Goal: Task Accomplishment & Management: Complete application form

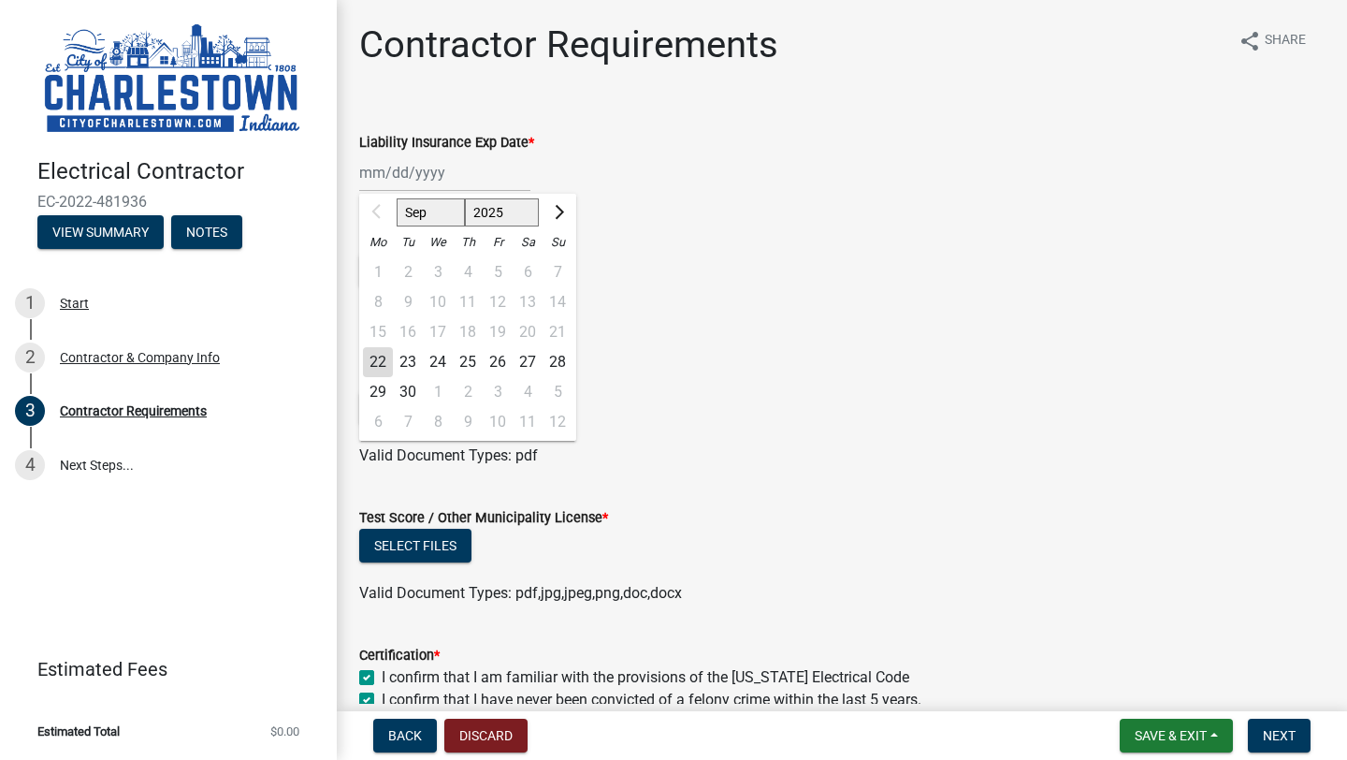
click at [402, 177] on div "Sep Oct Nov [DATE] 2026 2027 2028 2029 2030 2031 2032 2033 2034 2035 2036 2037 …" at bounding box center [444, 172] width 171 height 38
click at [523, 218] on select "2025 2026 2027 2028 2029 2030 2031 2032 2033 2034 2035 2036 2037 2038 2039 2040…" at bounding box center [502, 212] width 75 height 28
select select "2026"
click at [414, 330] on div "15" at bounding box center [408, 332] width 30 height 30
type input "[DATE]"
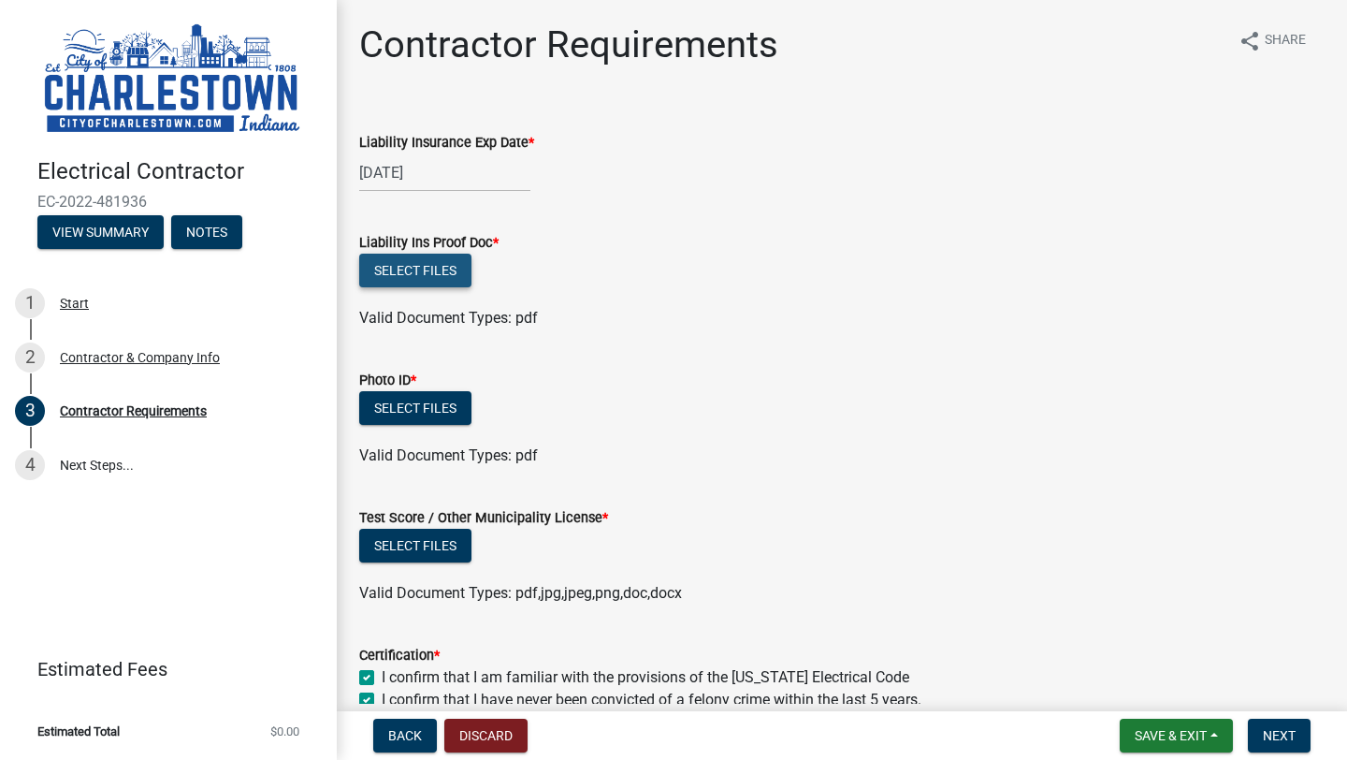
click at [446, 273] on button "Select files" at bounding box center [415, 270] width 112 height 34
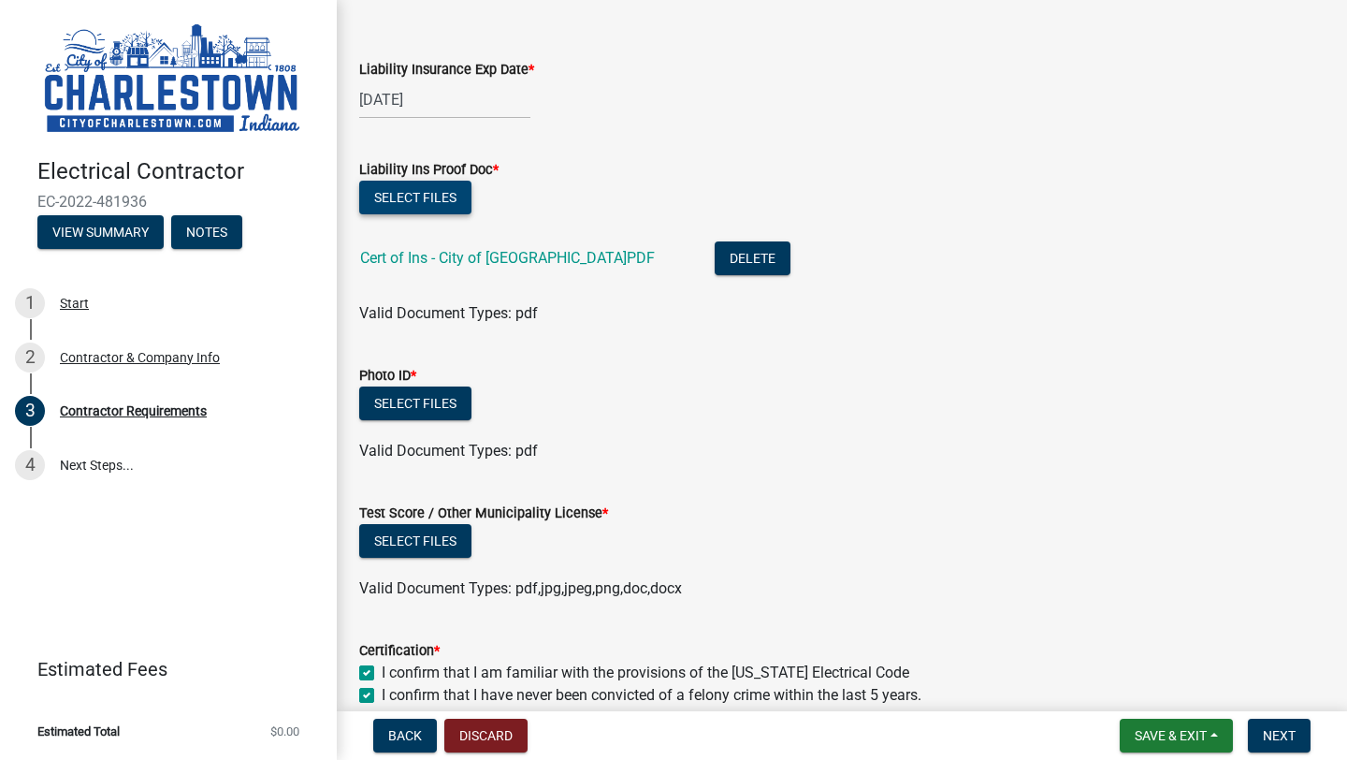
scroll to position [72, 0]
click at [443, 413] on button "Select files" at bounding box center [415, 404] width 112 height 34
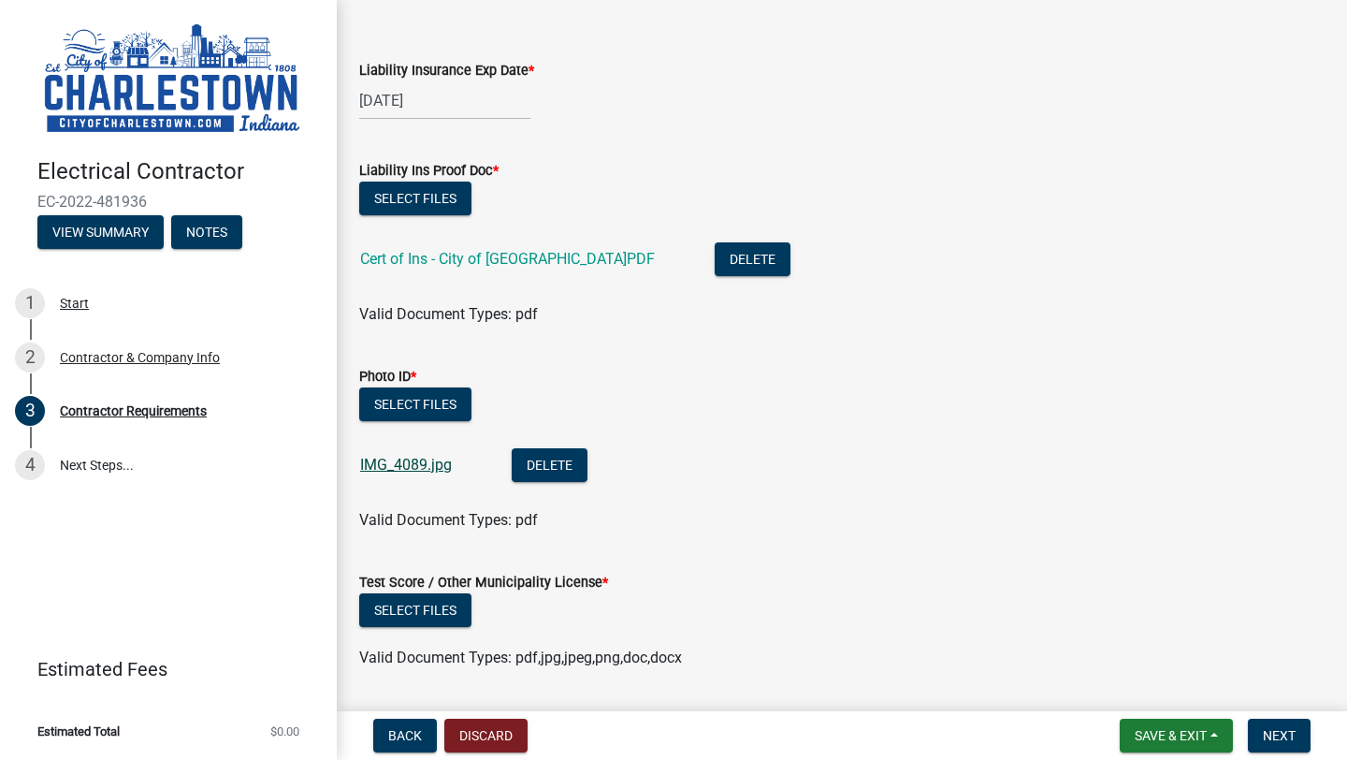
click at [396, 461] on link "IMG_4089.jpg" at bounding box center [406, 465] width 92 height 18
click at [543, 476] on button "Delete" at bounding box center [550, 465] width 76 height 34
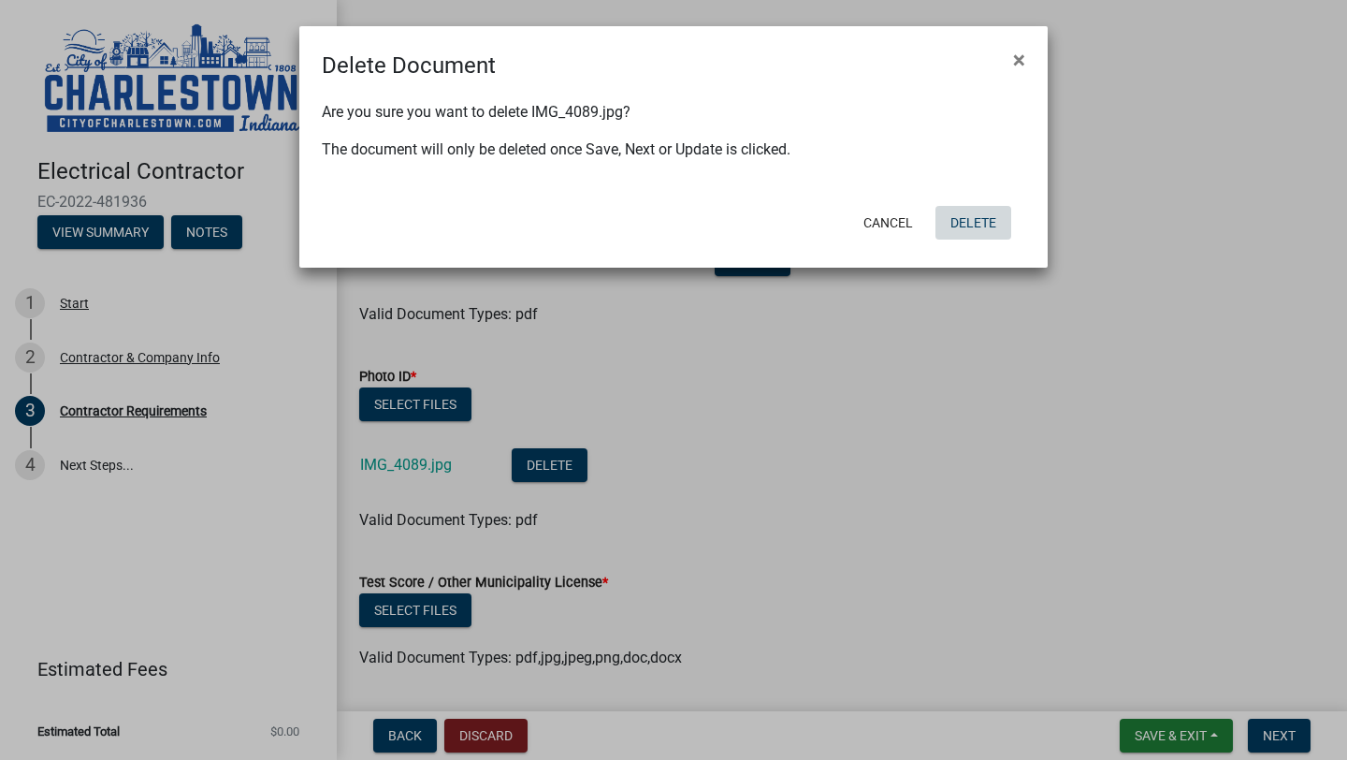
click at [965, 221] on button "Delete" at bounding box center [973, 223] width 76 height 34
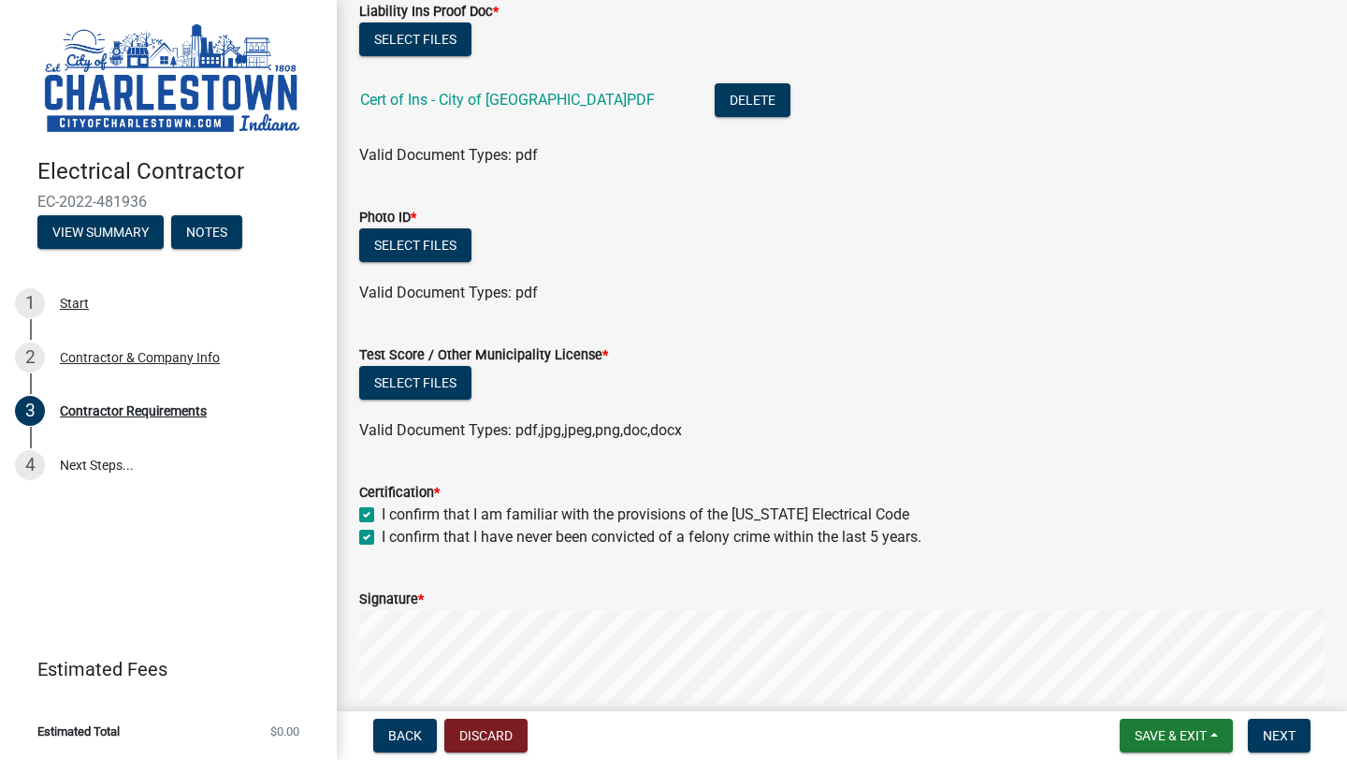
scroll to position [214, 0]
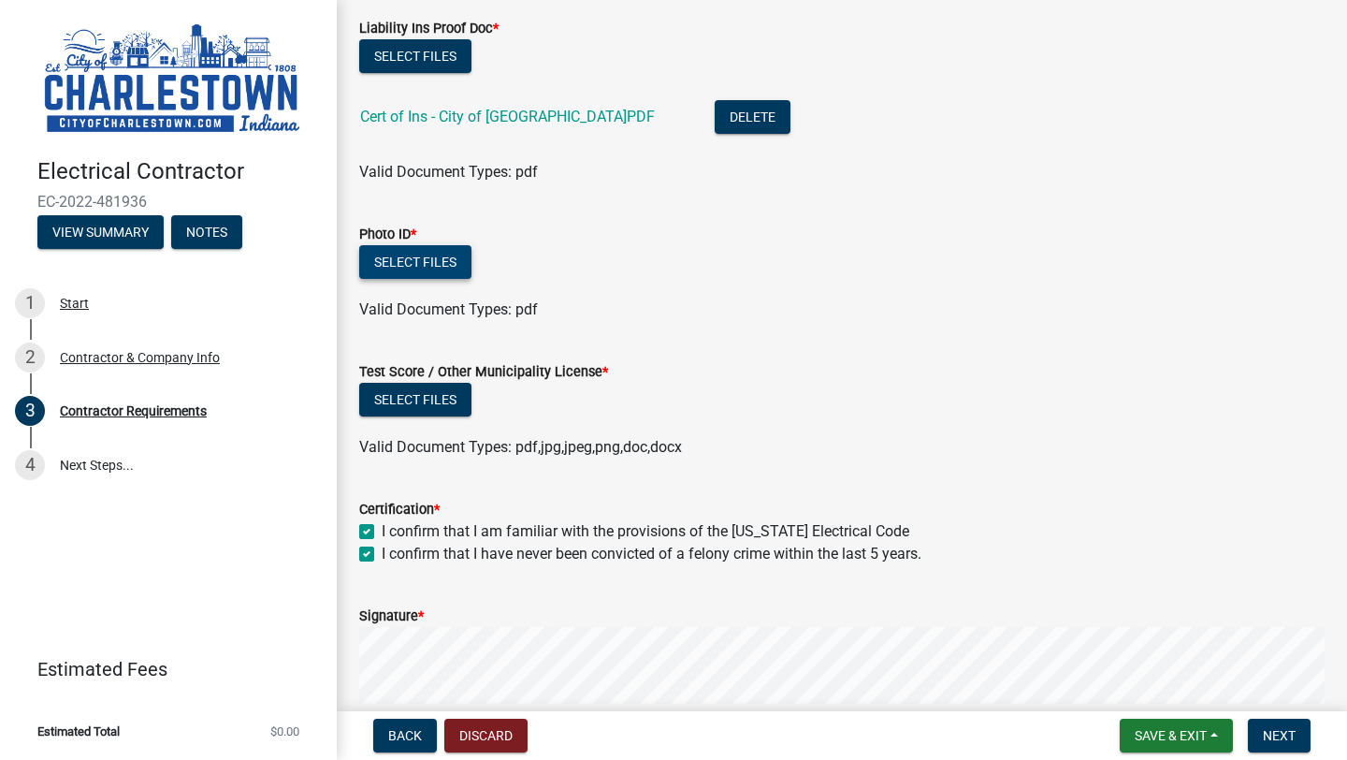
click at [424, 264] on button "Select files" at bounding box center [415, 262] width 112 height 34
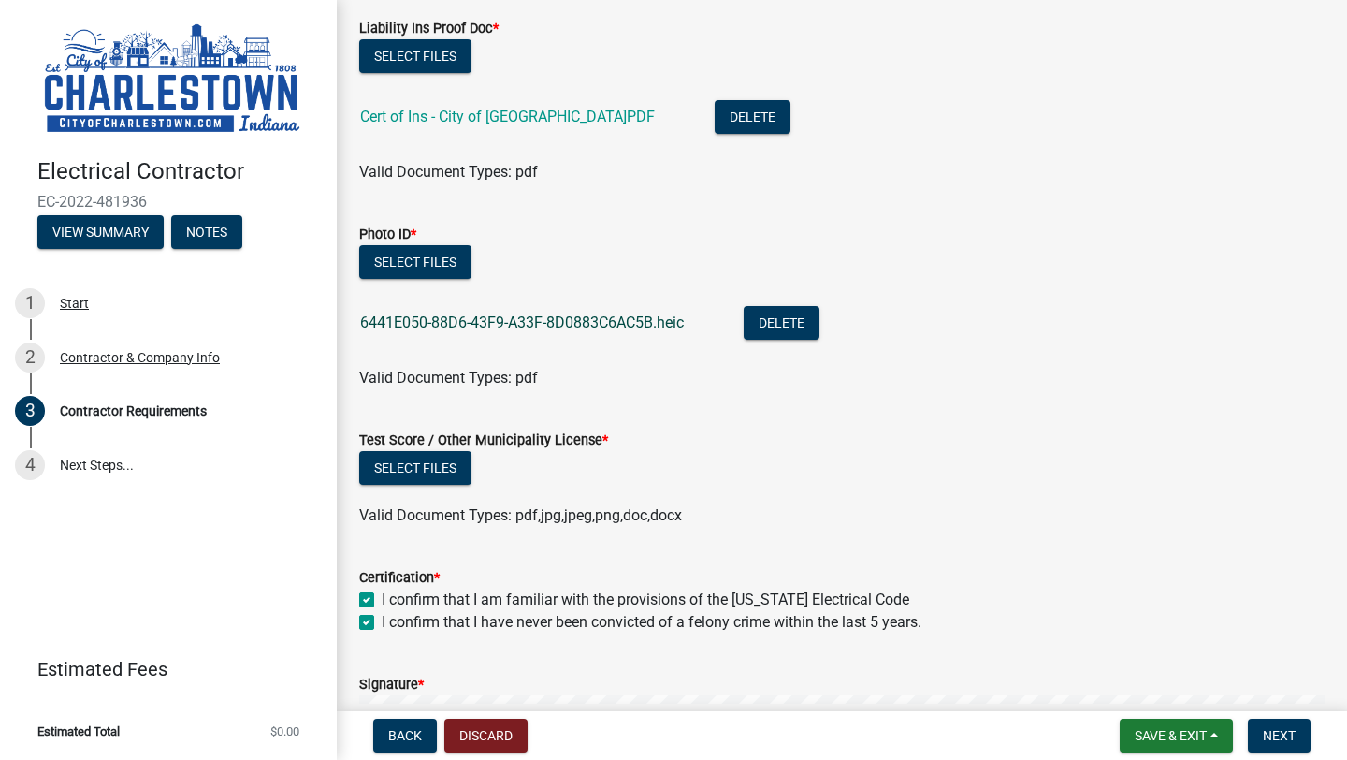
click at [609, 326] on link "6441E050-88D6-43F9-A33F-8D0883C6AC5B.heic" at bounding box center [522, 322] width 324 height 18
click at [564, 322] on link "6441E050-88D6-43F9-A33F-8D0883C6AC5B.heic" at bounding box center [522, 322] width 324 height 18
click at [767, 327] on button "Delete" at bounding box center [782, 323] width 76 height 34
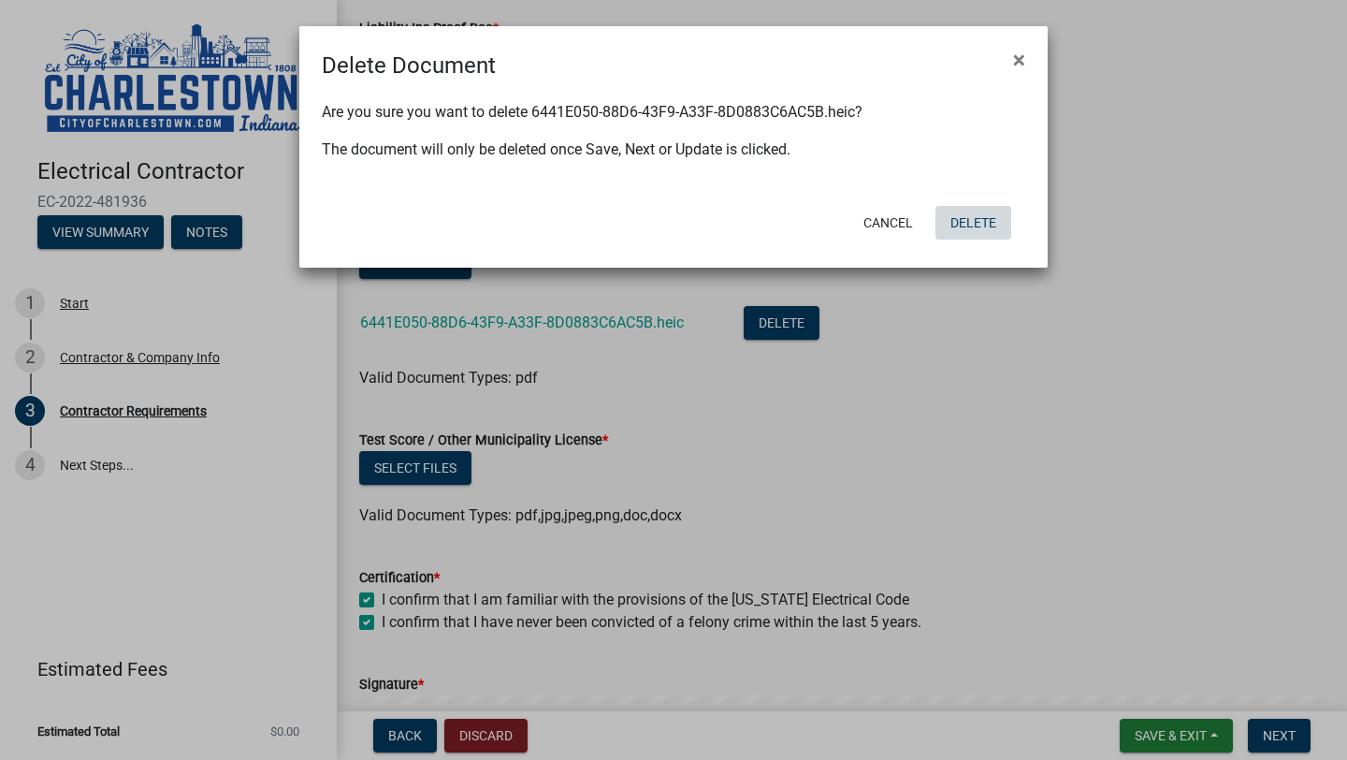
click at [960, 220] on button "Delete" at bounding box center [973, 223] width 76 height 34
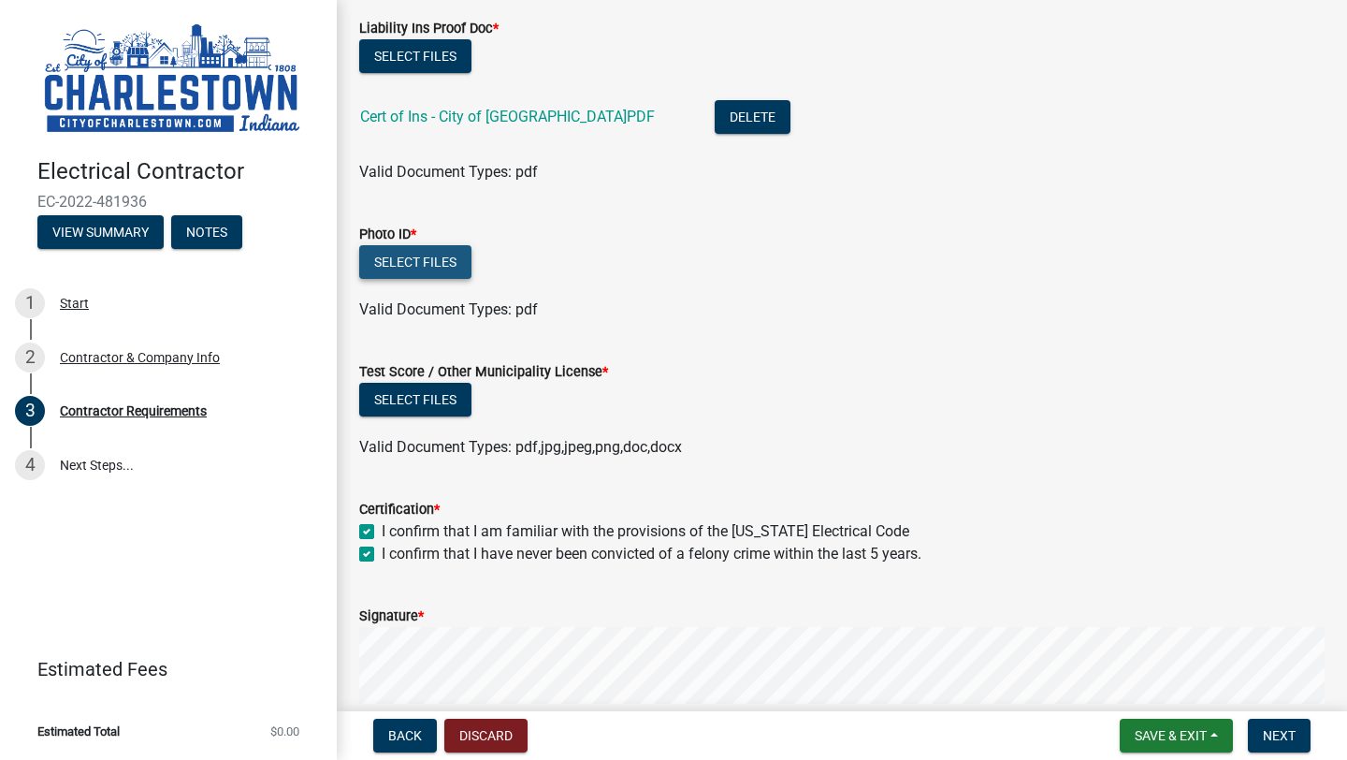
click at [455, 259] on button "Select files" at bounding box center [415, 262] width 112 height 34
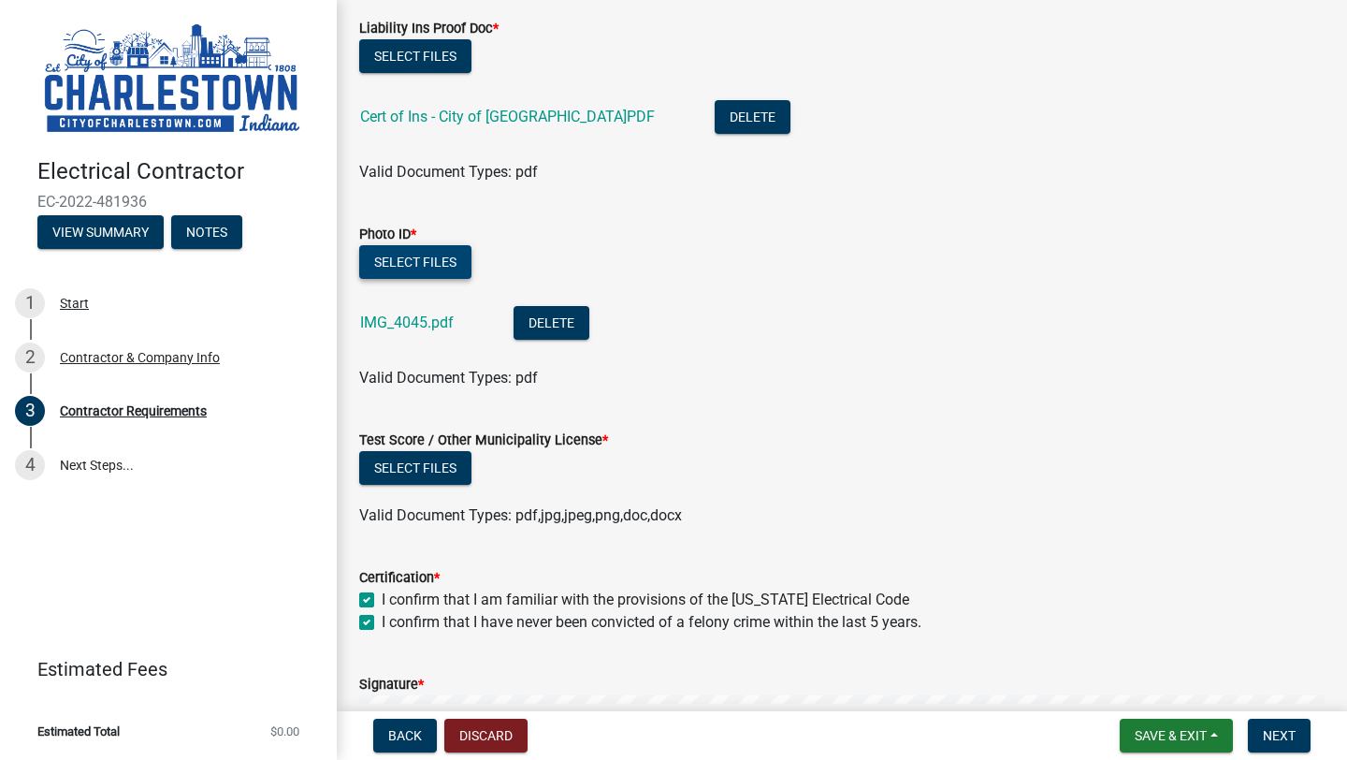
click at [442, 268] on button "Select files" at bounding box center [415, 262] width 112 height 34
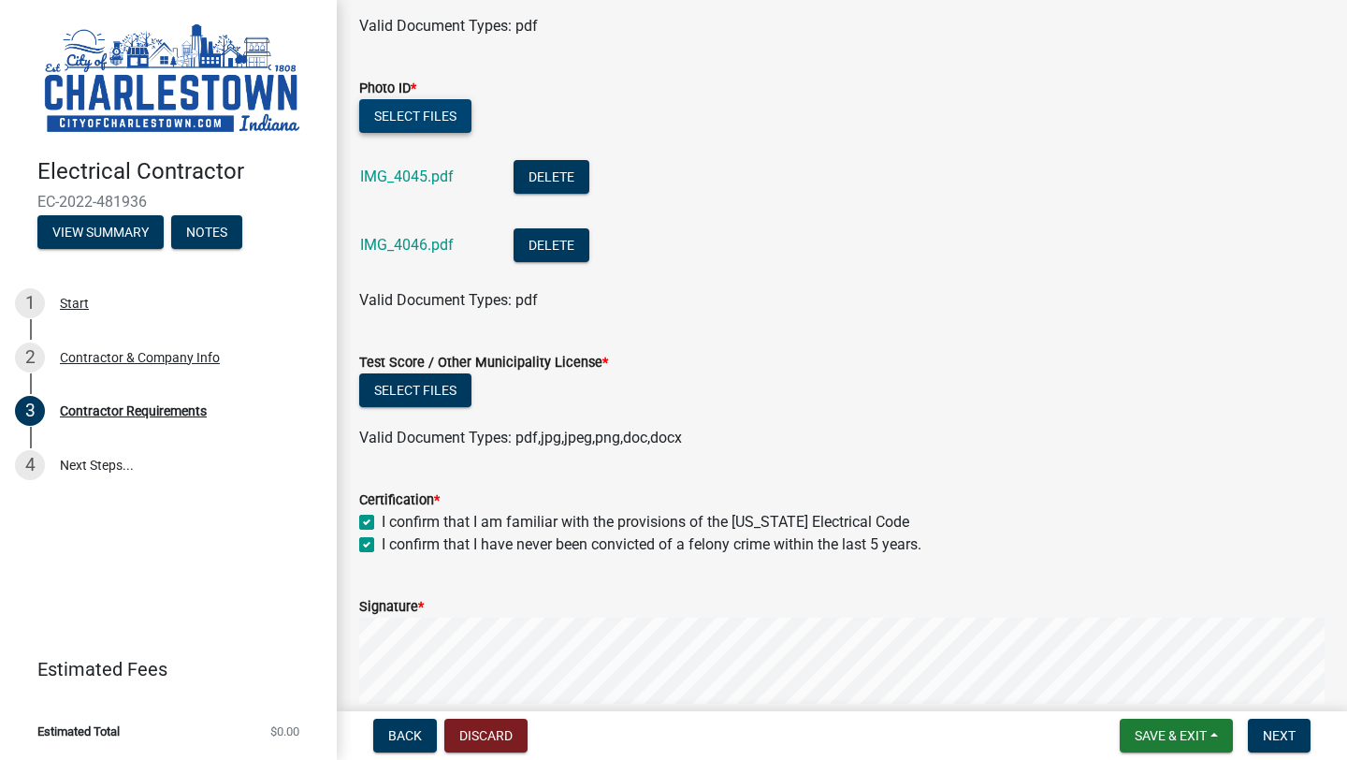
scroll to position [396, 0]
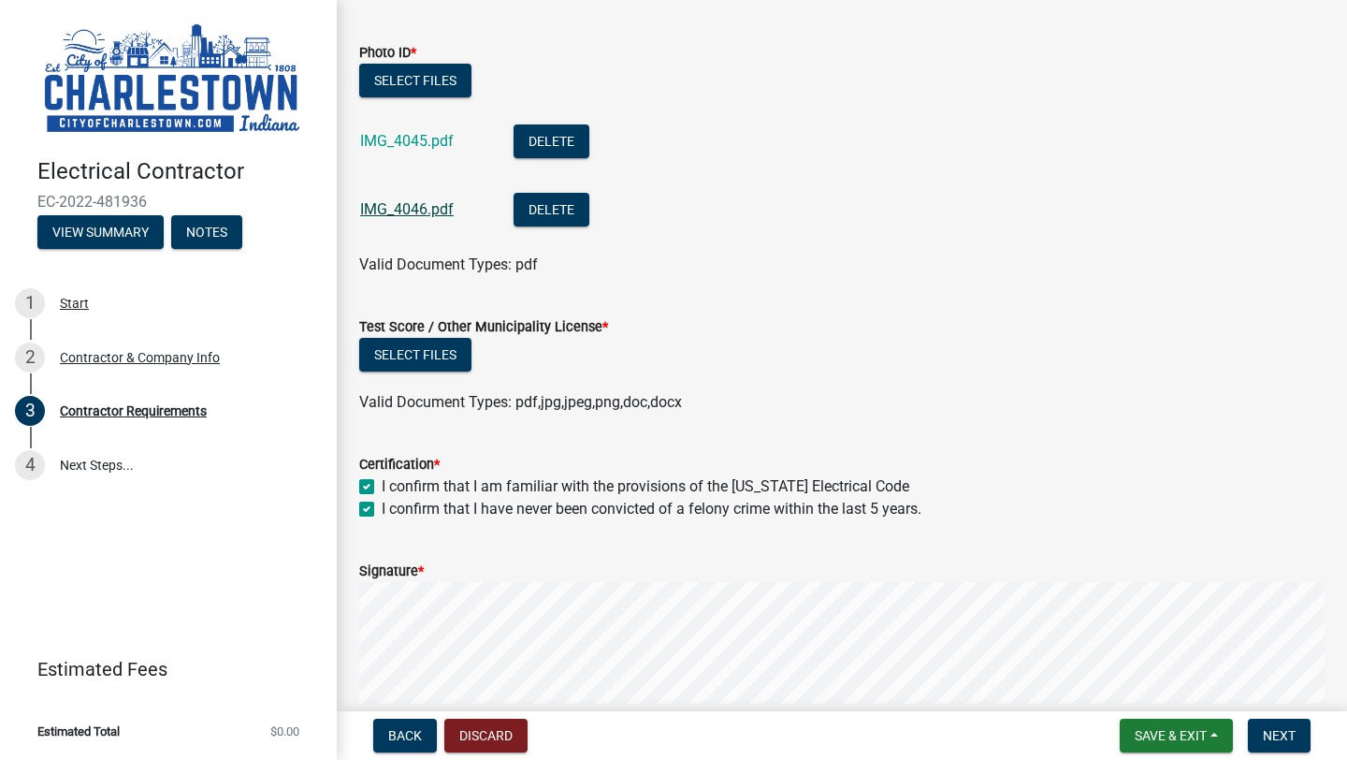
click at [413, 214] on link "IMG_4046.pdf" at bounding box center [407, 209] width 94 height 18
click at [540, 204] on button "Delete" at bounding box center [552, 210] width 76 height 34
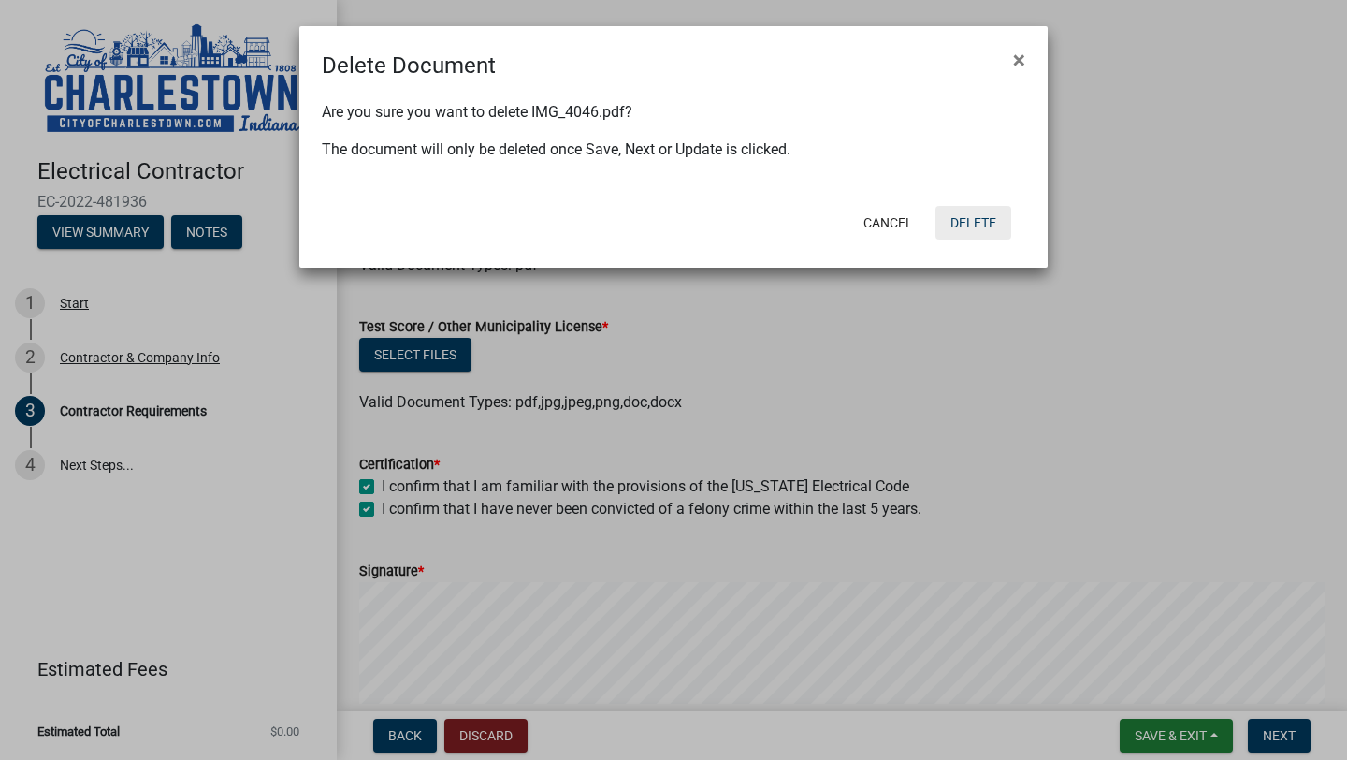
click at [982, 223] on button "Delete" at bounding box center [973, 223] width 76 height 34
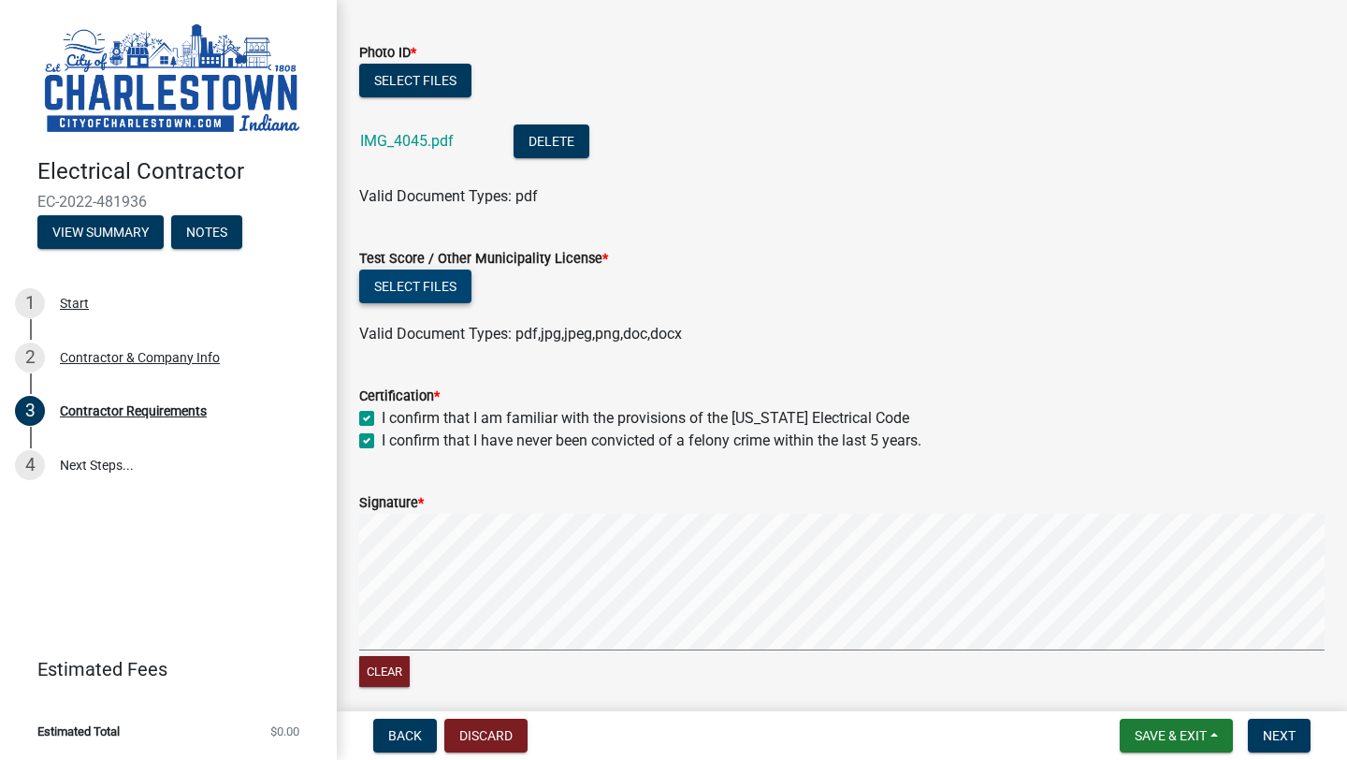
click at [442, 282] on button "Select files" at bounding box center [415, 286] width 112 height 34
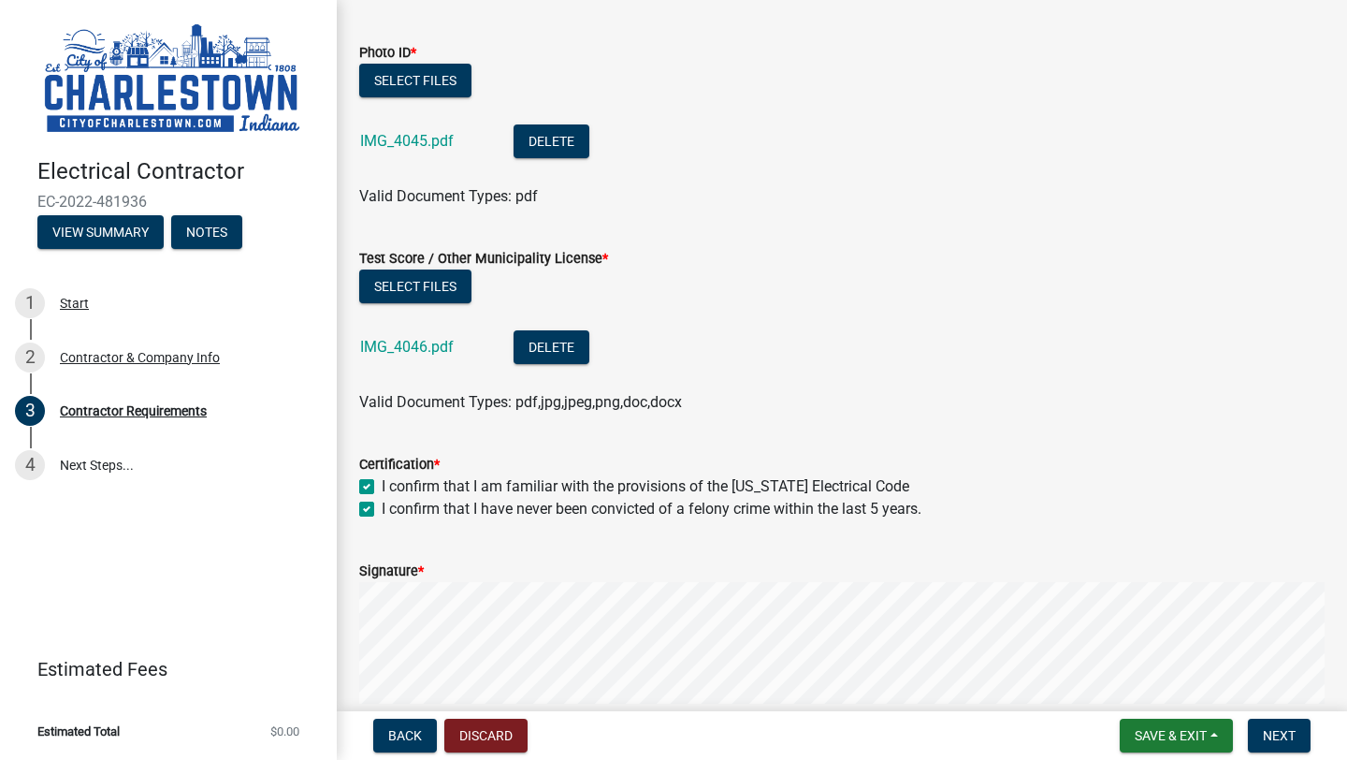
click at [391, 571] on label "Signature *" at bounding box center [391, 571] width 65 height 13
click at [1279, 741] on span "Next" at bounding box center [1279, 735] width 33 height 15
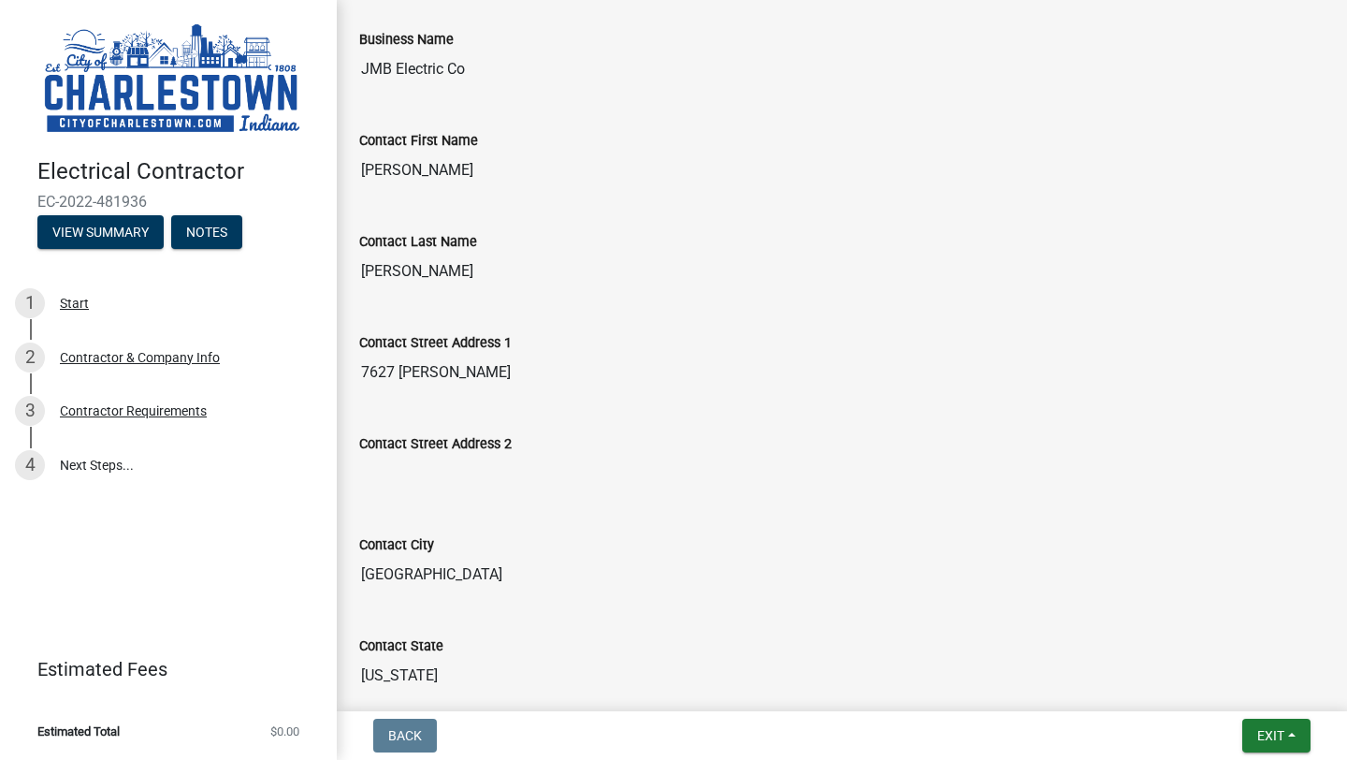
scroll to position [0, 0]
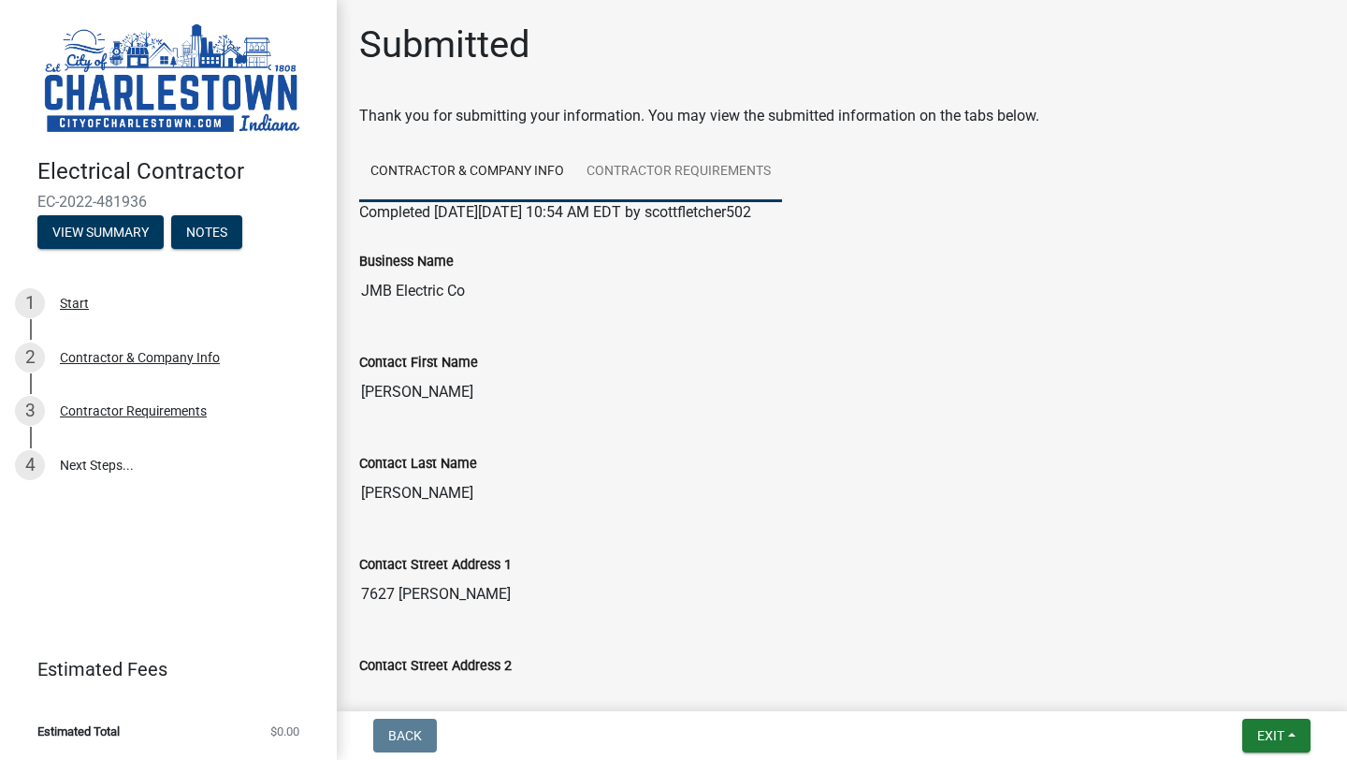
click at [721, 162] on link "Contractor Requirements" at bounding box center [678, 172] width 207 height 60
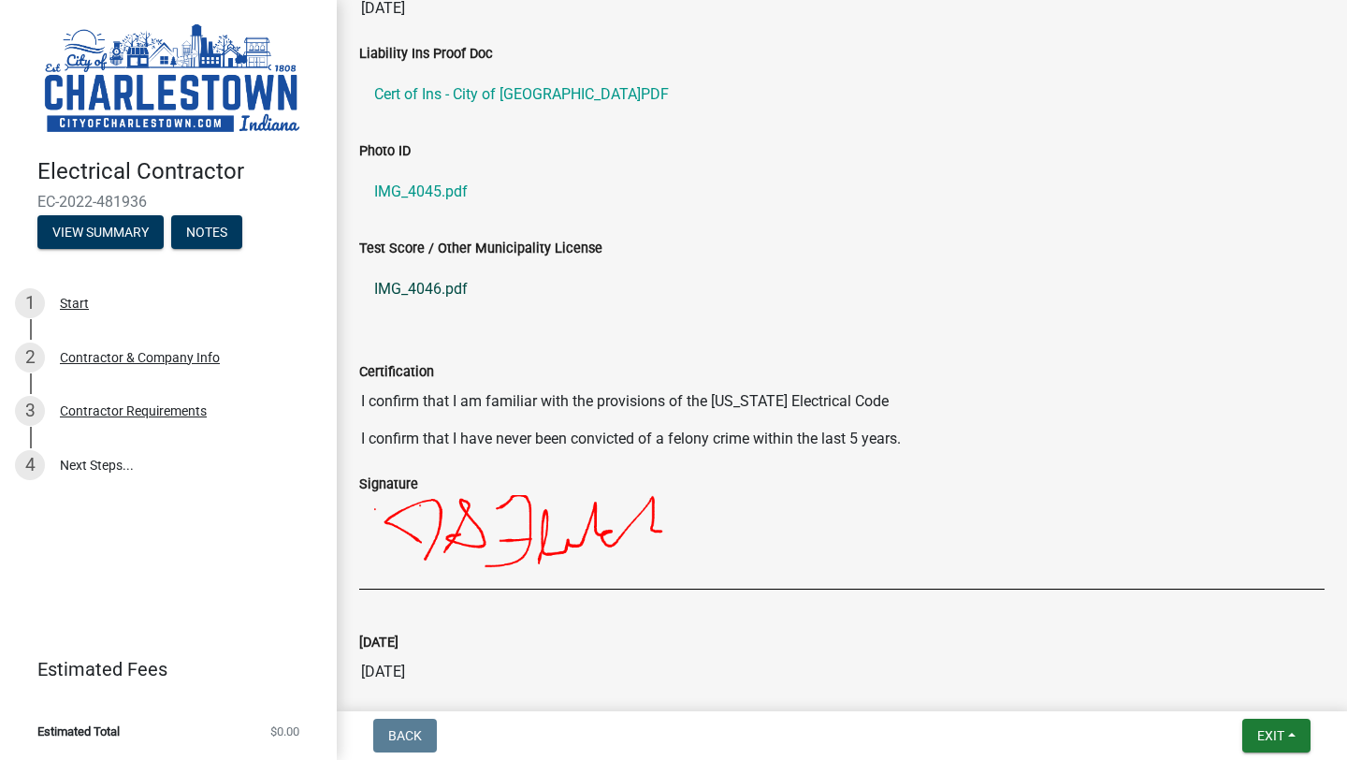
scroll to position [380, 0]
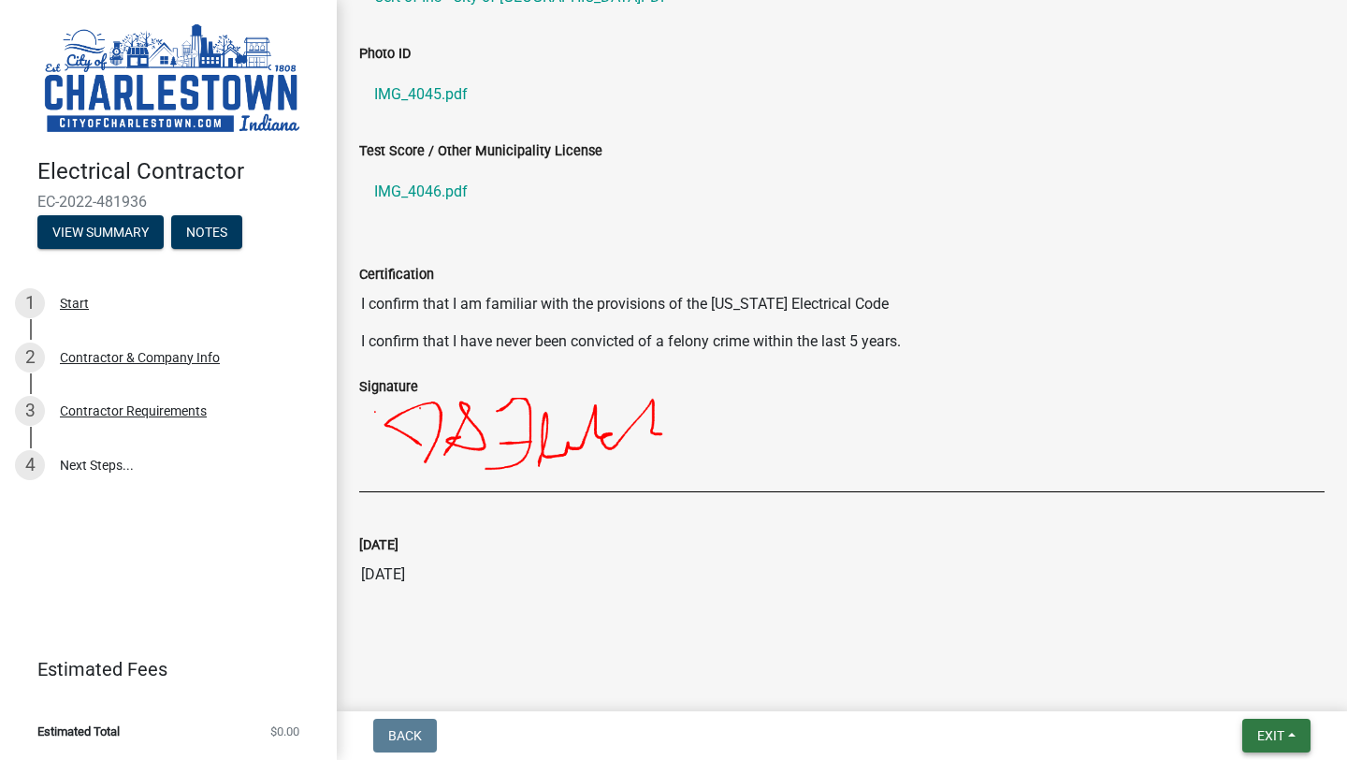
click at [1270, 732] on span "Exit" at bounding box center [1270, 735] width 27 height 15
click at [1198, 690] on button "Save & Exit" at bounding box center [1237, 686] width 150 height 45
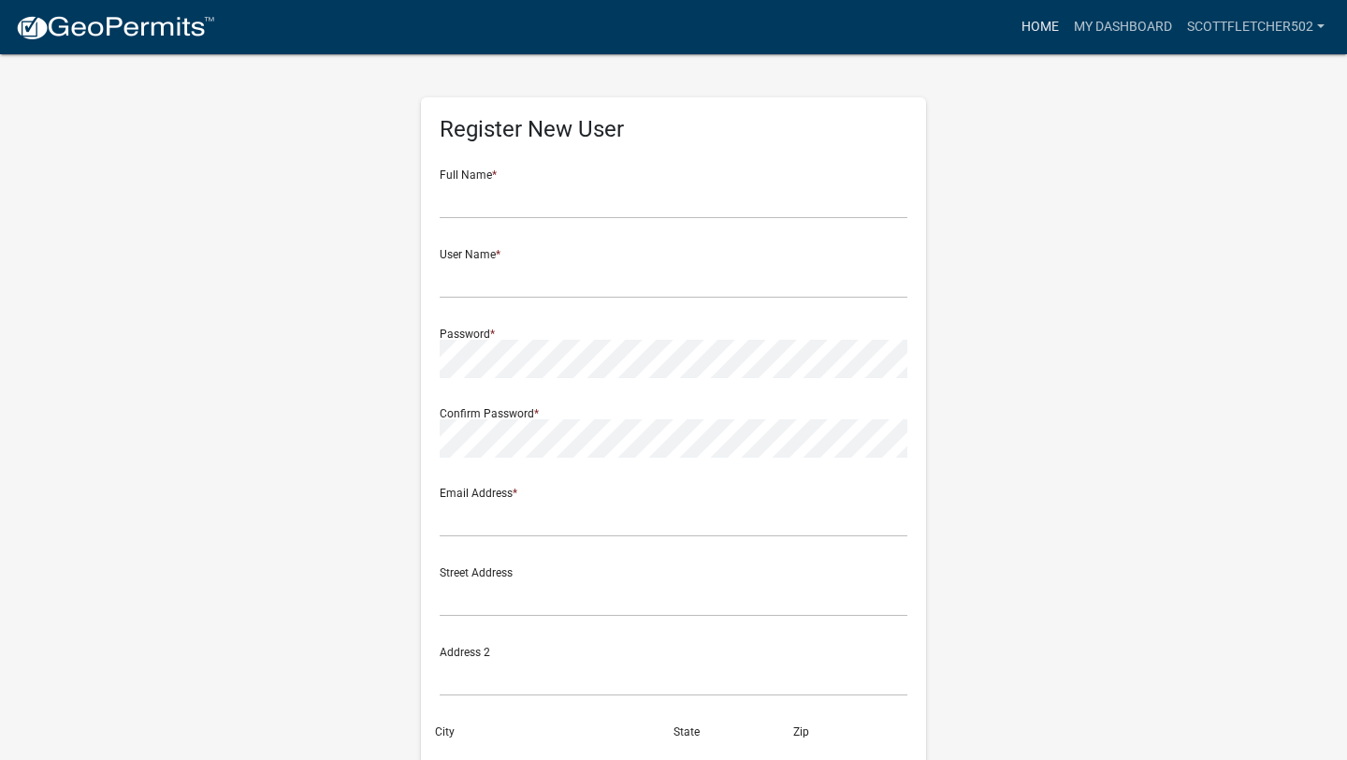
click at [1038, 28] on link "Home" at bounding box center [1040, 27] width 52 height 36
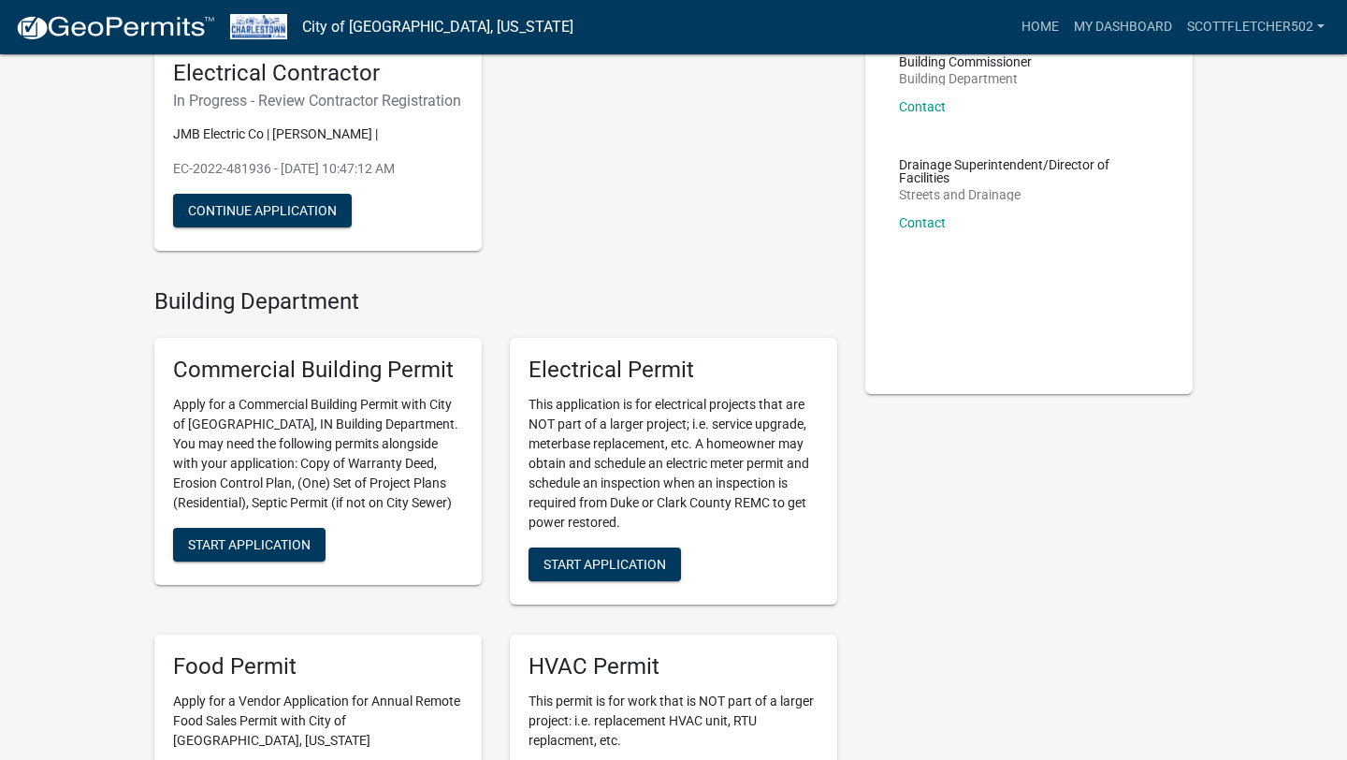
scroll to position [158, 0]
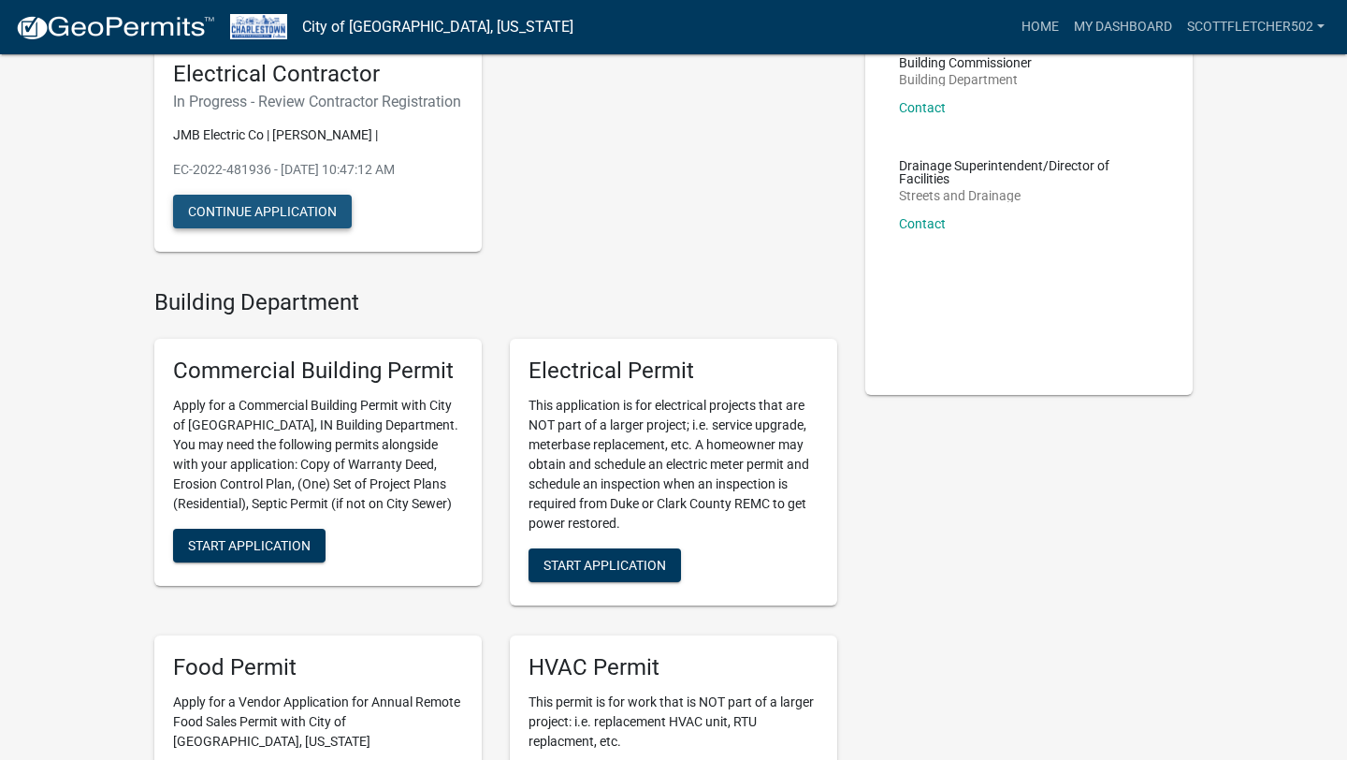
click at [253, 228] on button "Continue Application" at bounding box center [262, 212] width 179 height 34
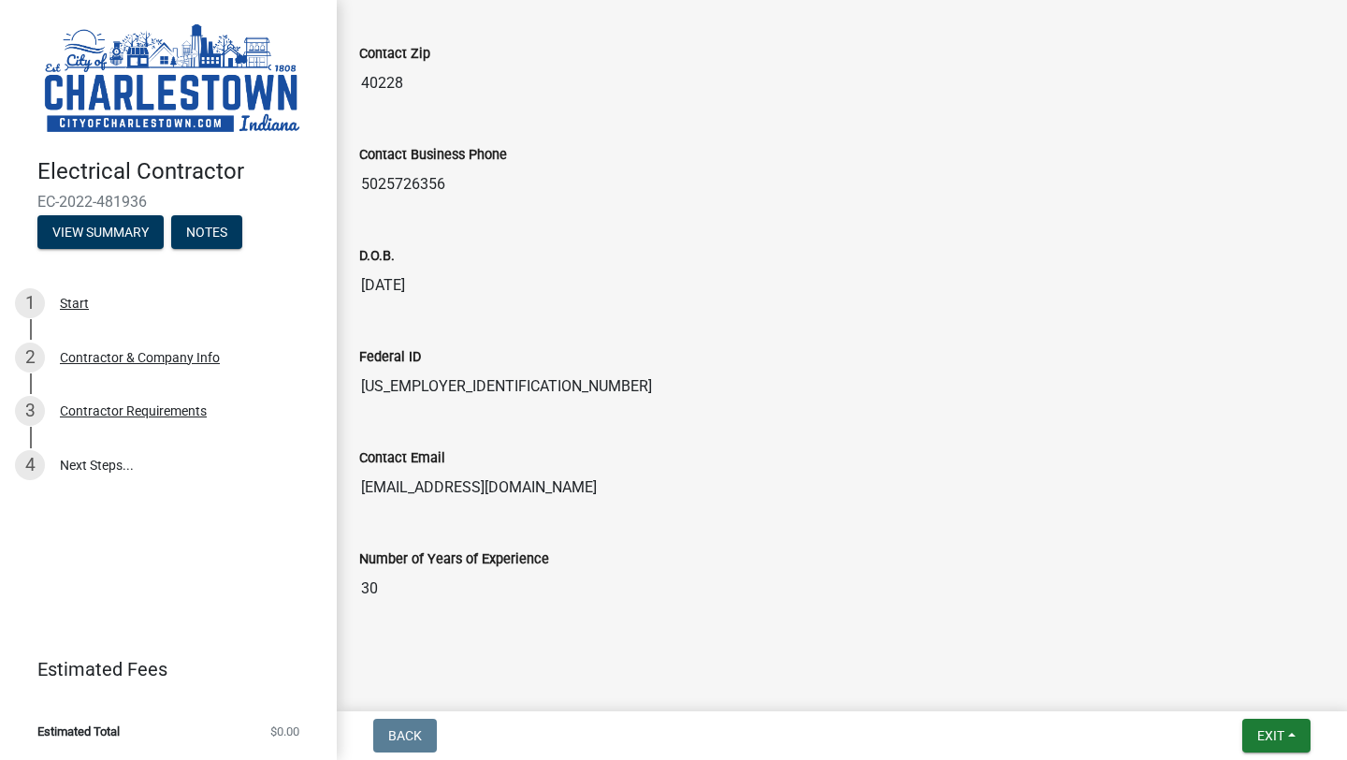
scroll to position [912, 0]
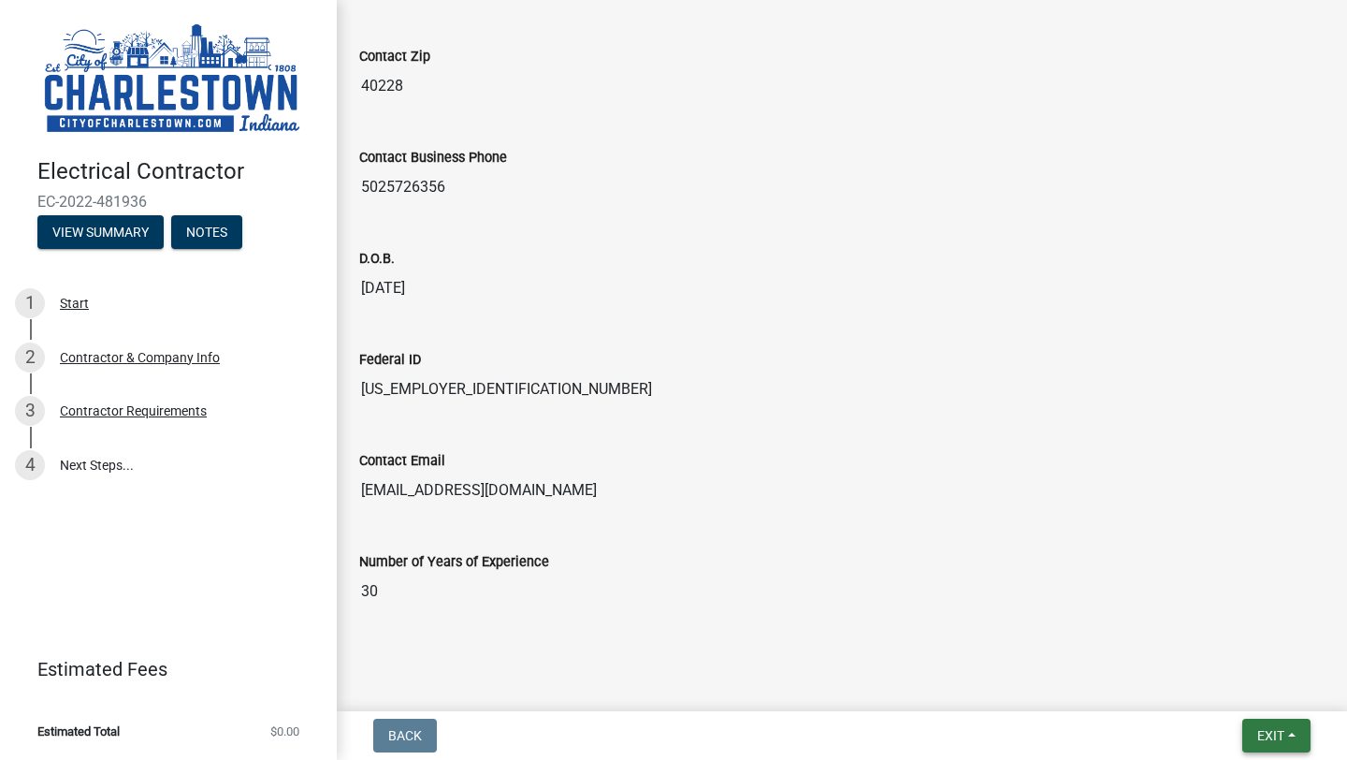
click at [1271, 729] on span "Exit" at bounding box center [1270, 735] width 27 height 15
click at [1235, 692] on button "Save & Exit" at bounding box center [1237, 686] width 150 height 45
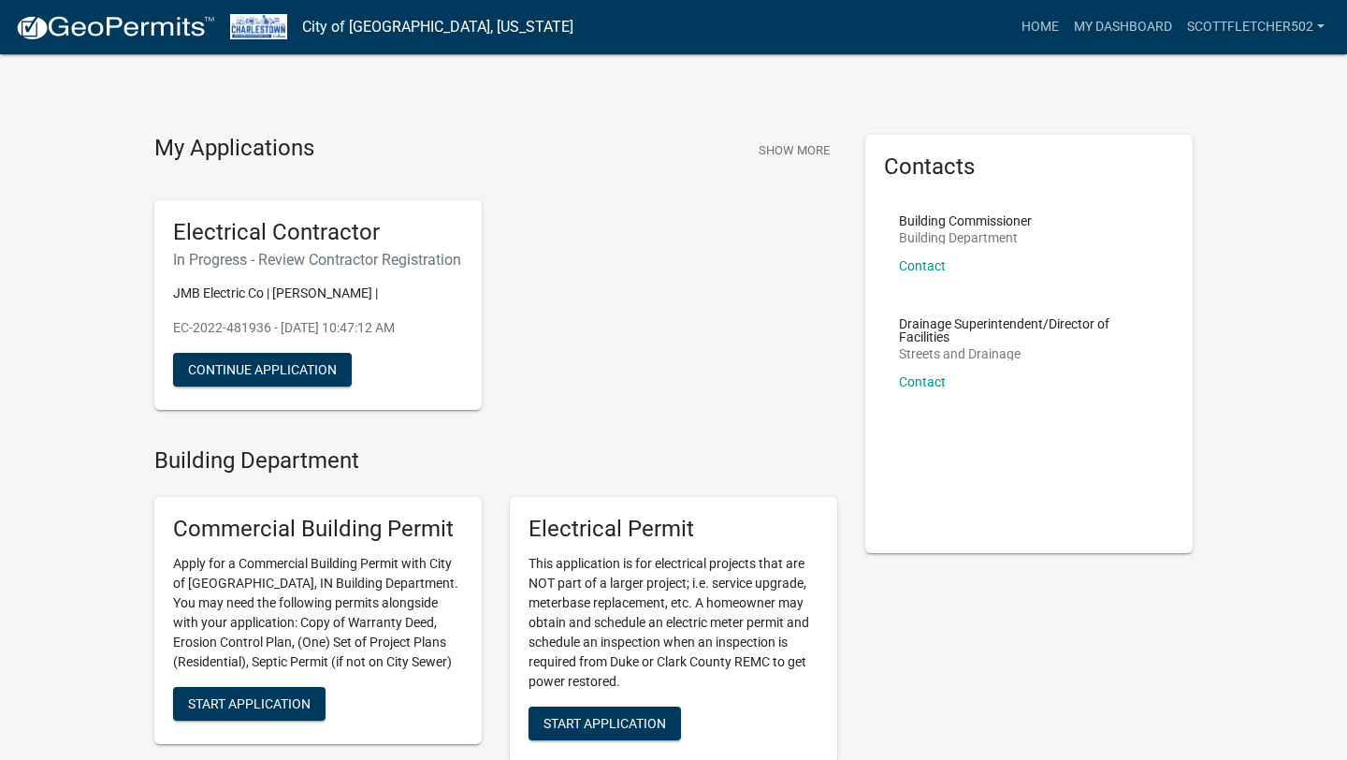
scroll to position [41, 0]
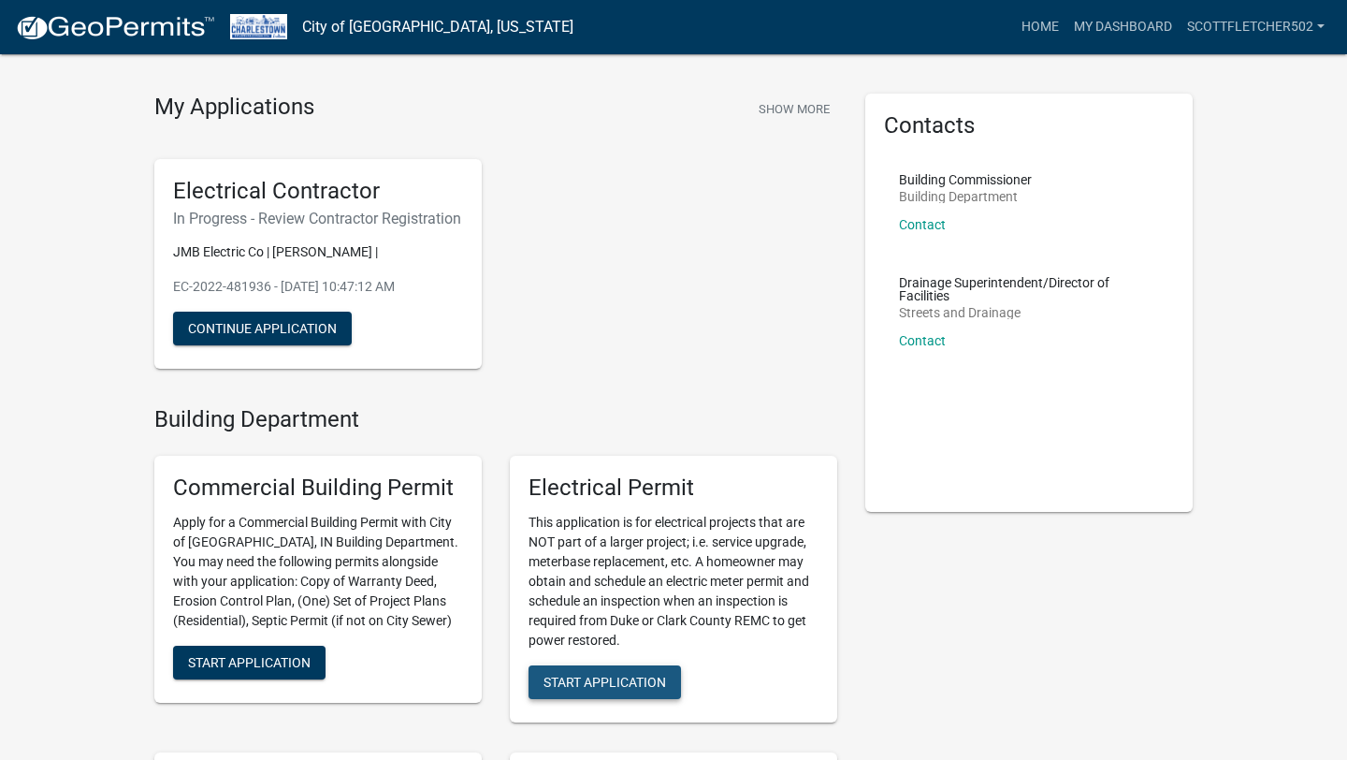
click at [610, 689] on span "Start Application" at bounding box center [604, 681] width 123 height 15
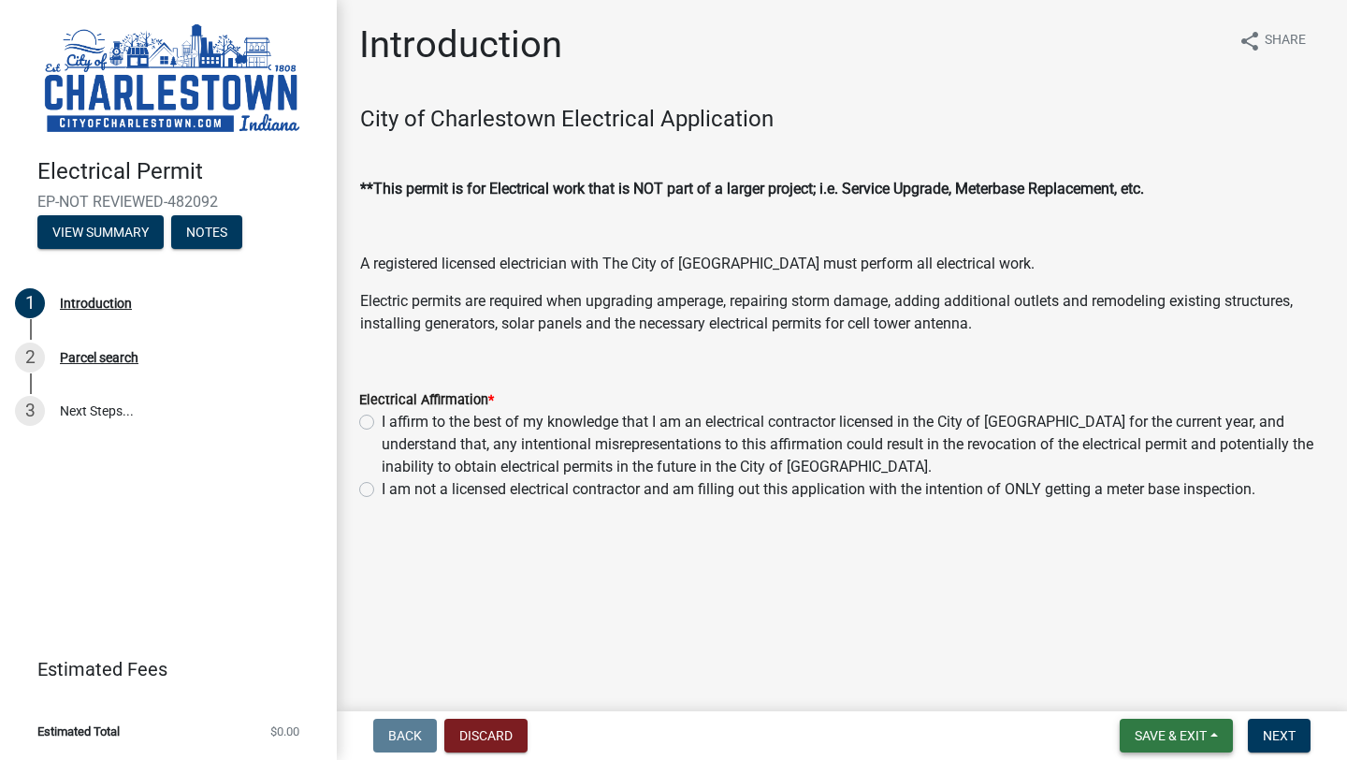
click at [1208, 740] on button "Save & Exit" at bounding box center [1176, 735] width 113 height 34
click at [1137, 681] on button "Save & Exit" at bounding box center [1158, 686] width 150 height 45
